Goal: Transaction & Acquisition: Purchase product/service

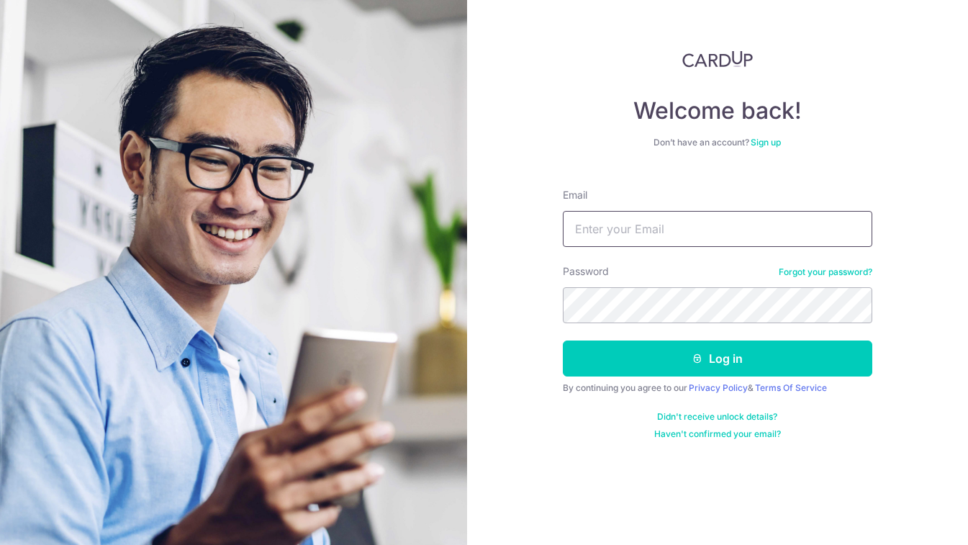
click at [626, 240] on input "Email" at bounding box center [718, 229] width 310 height 36
type input "[EMAIL_ADDRESS][DOMAIN_NAME]"
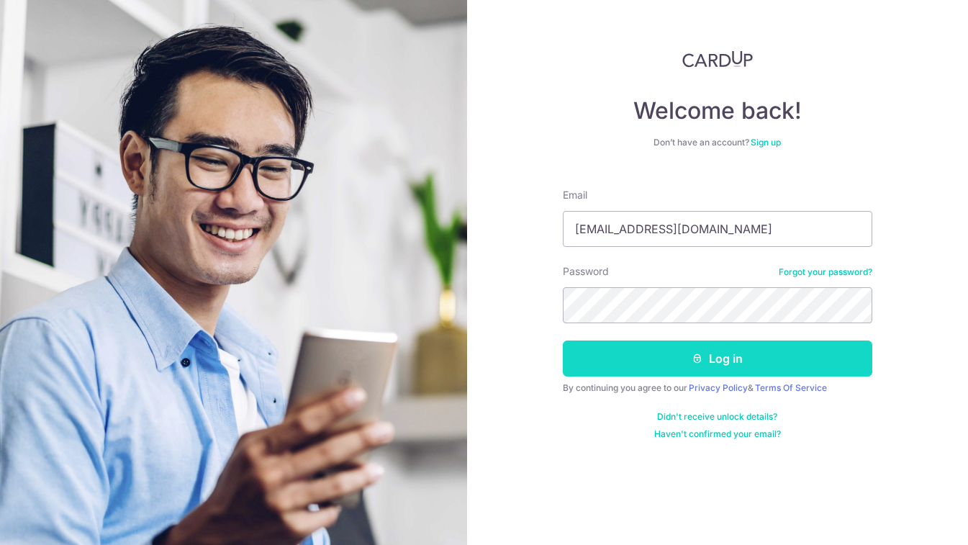
click at [660, 361] on button "Log in" at bounding box center [718, 359] width 310 height 36
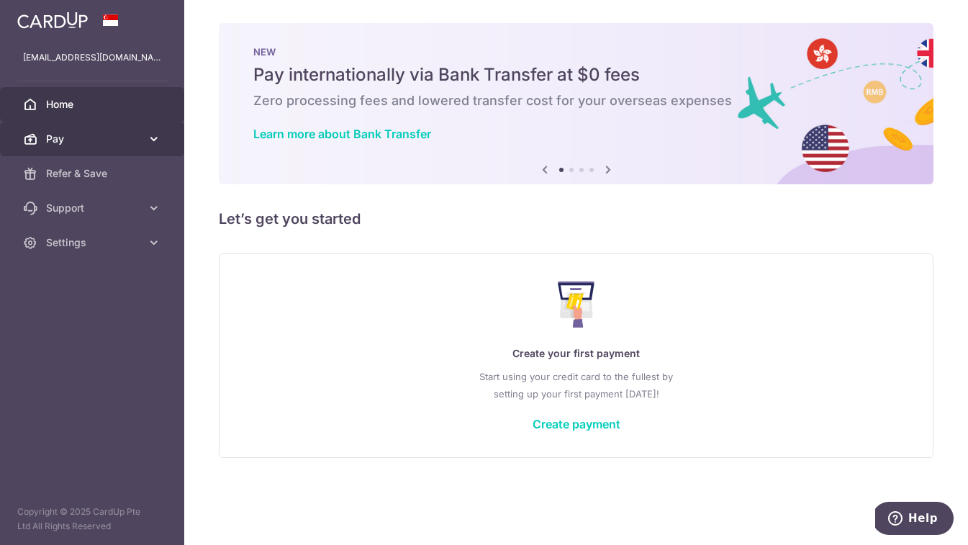
click at [91, 143] on span "Pay" at bounding box center [93, 139] width 95 height 14
click at [86, 139] on span "Pay" at bounding box center [93, 139] width 95 height 14
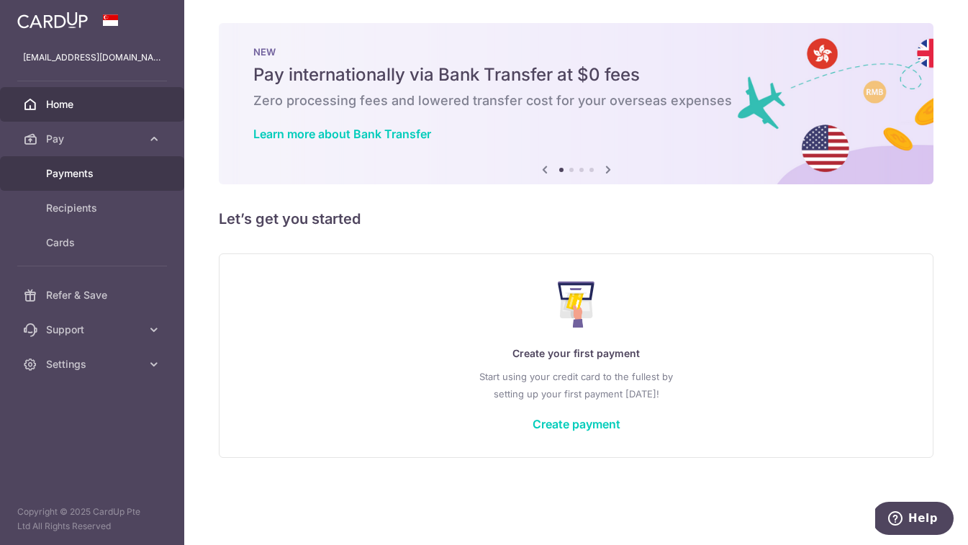
click at [86, 178] on span "Payments" at bounding box center [93, 173] width 95 height 14
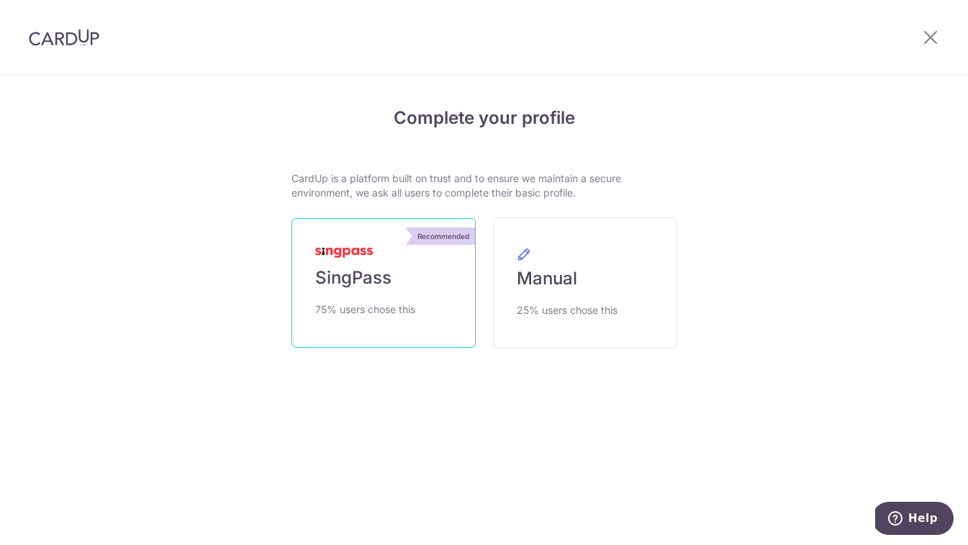
click at [388, 288] on span "SingPass" at bounding box center [353, 277] width 76 height 23
click at [409, 271] on link "Recommended SingPass 75% users chose this" at bounding box center [384, 283] width 184 height 130
click at [408, 323] on link "Recommended SingPass 75% users chose this" at bounding box center [384, 283] width 184 height 130
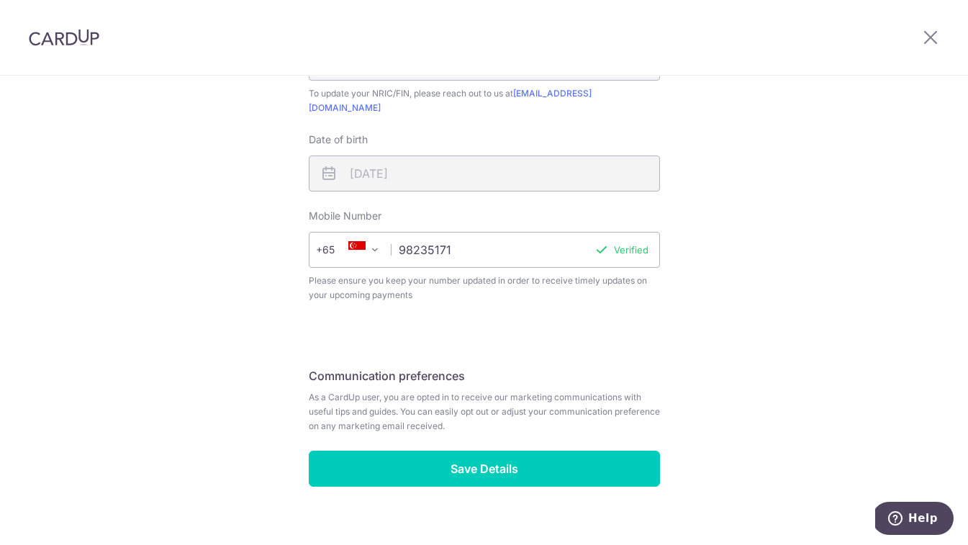
scroll to position [517, 0]
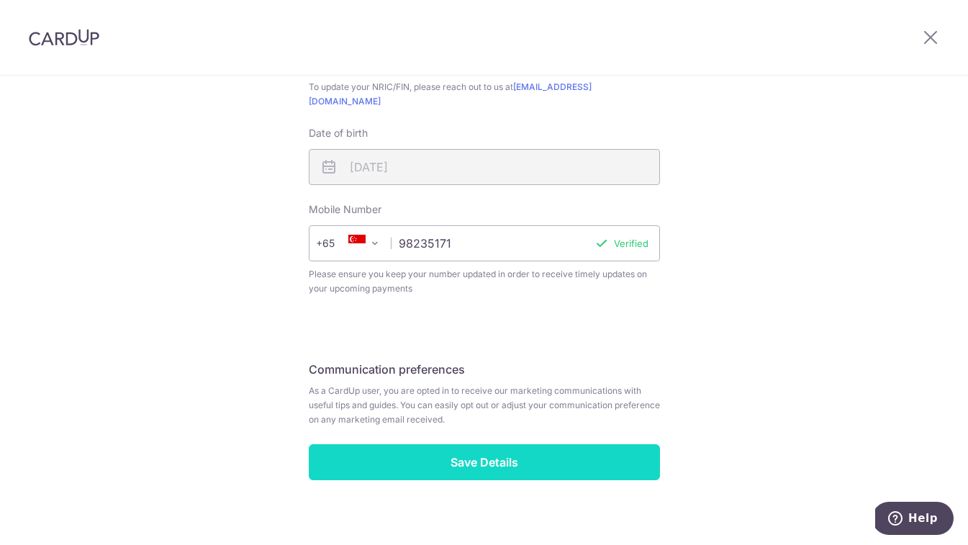
click at [522, 450] on input "Save Details" at bounding box center [484, 462] width 351 height 36
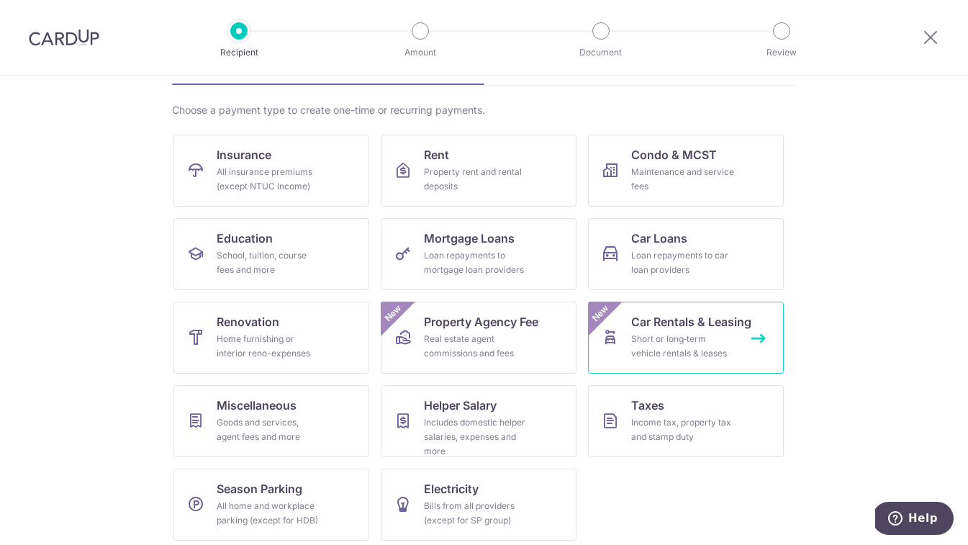
scroll to position [99, 0]
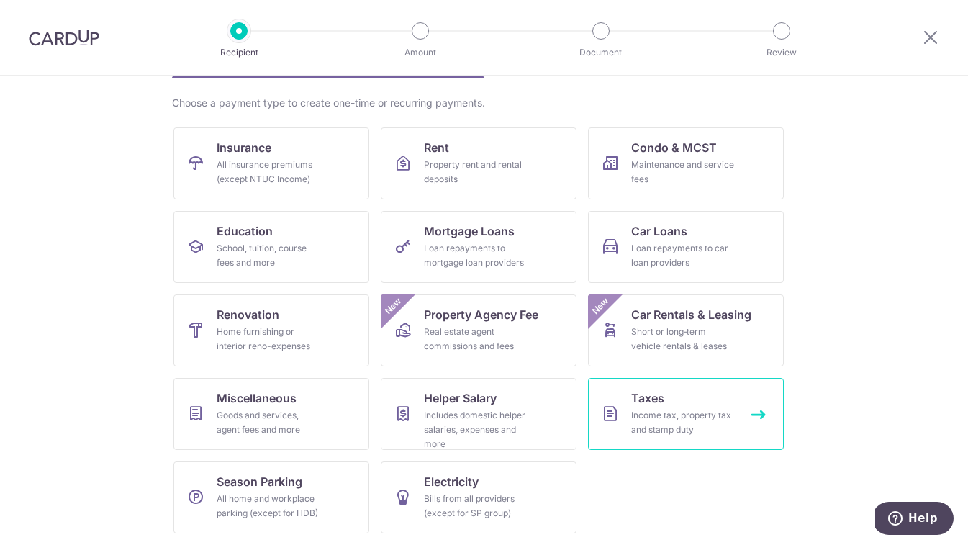
click at [647, 418] on div "Income tax, property tax and stamp duty" at bounding box center [683, 422] width 104 height 29
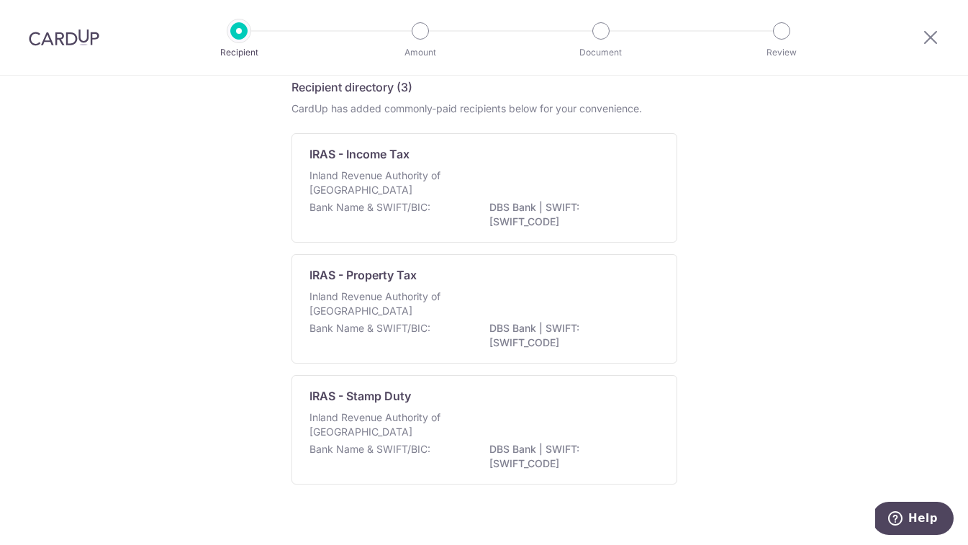
scroll to position [82, 0]
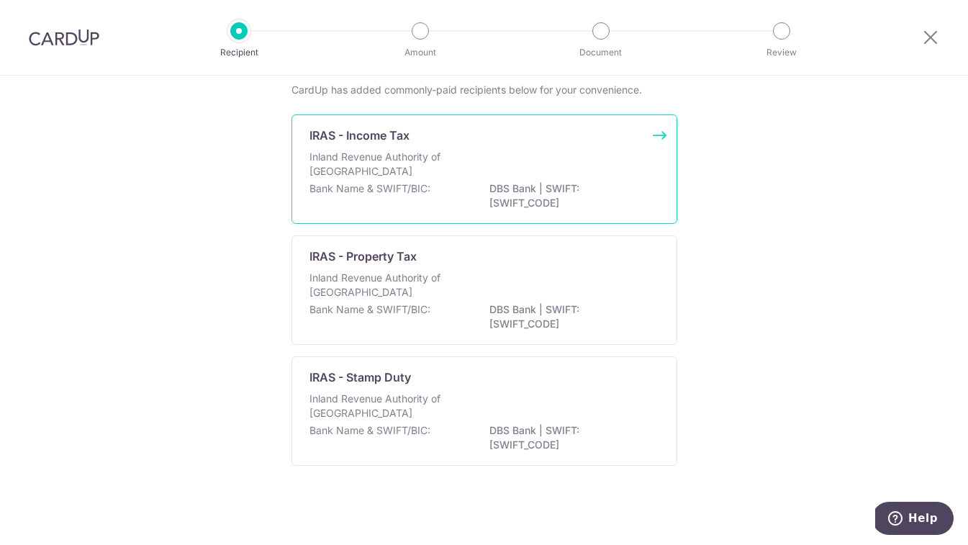
click at [525, 174] on div "Inland Revenue Authority of [GEOGRAPHIC_DATA]" at bounding box center [485, 166] width 350 height 32
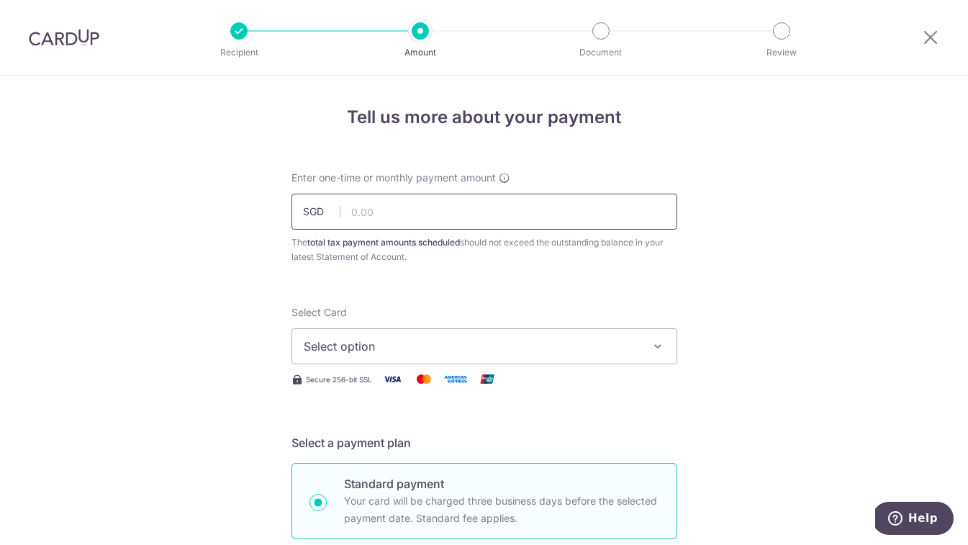
click at [470, 205] on input "text" at bounding box center [485, 212] width 386 height 36
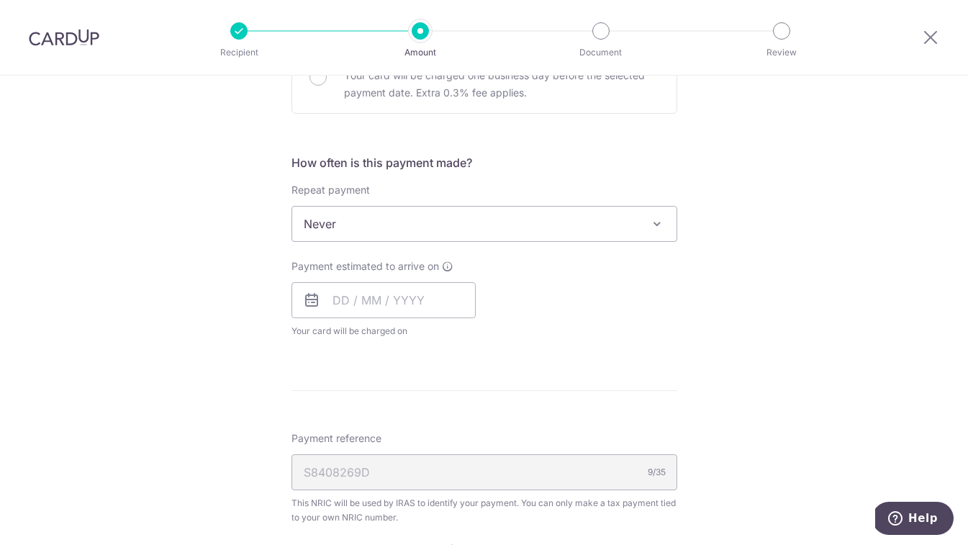
scroll to position [521, 0]
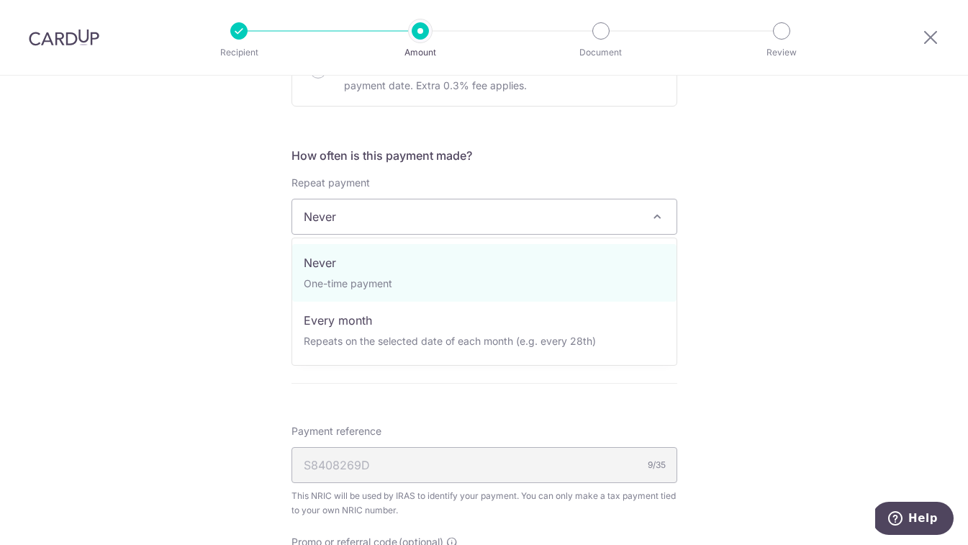
click at [461, 215] on span "Never" at bounding box center [484, 216] width 384 height 35
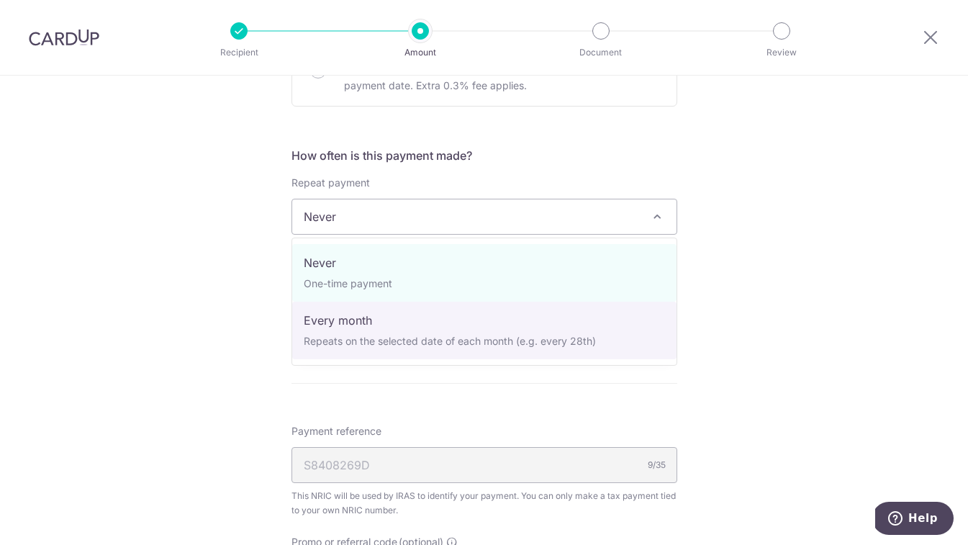
select select "3"
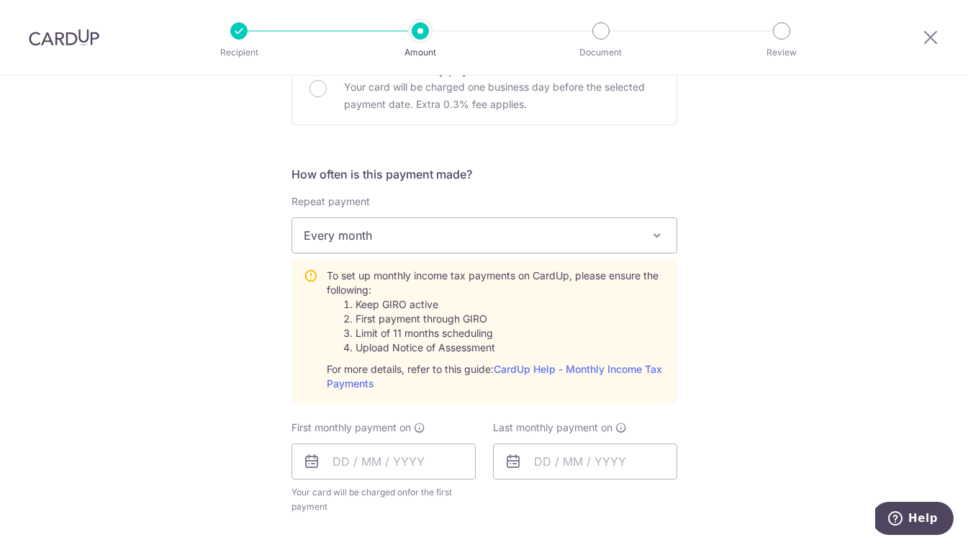
scroll to position [0, 0]
